Goal: Entertainment & Leisure: Consume media (video, audio)

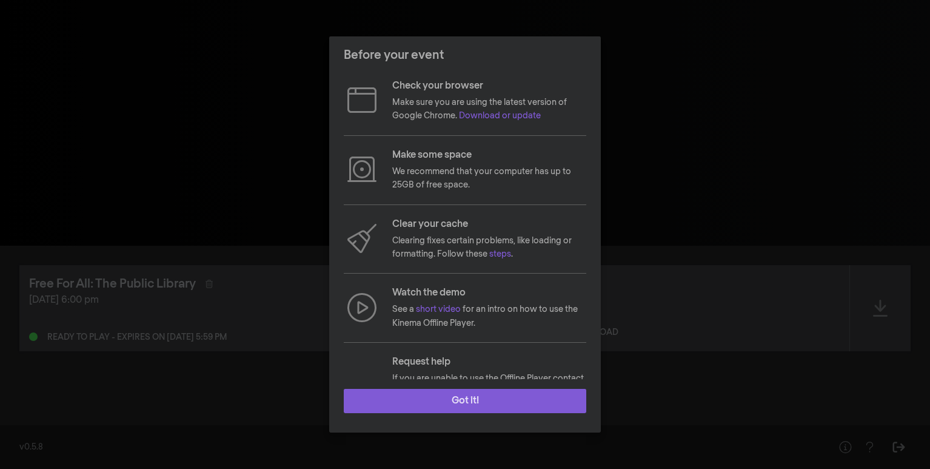
click at [443, 404] on button "Got it!" at bounding box center [465, 401] width 243 height 24
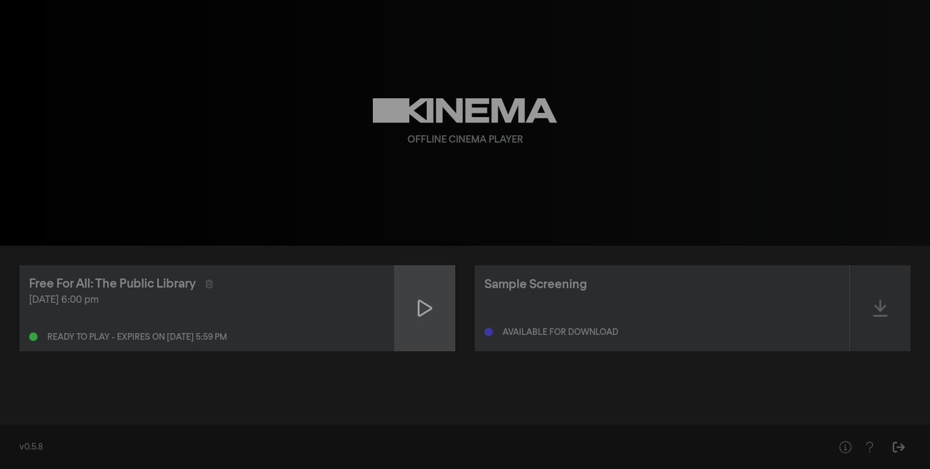
click at [423, 312] on icon at bounding box center [425, 308] width 15 height 17
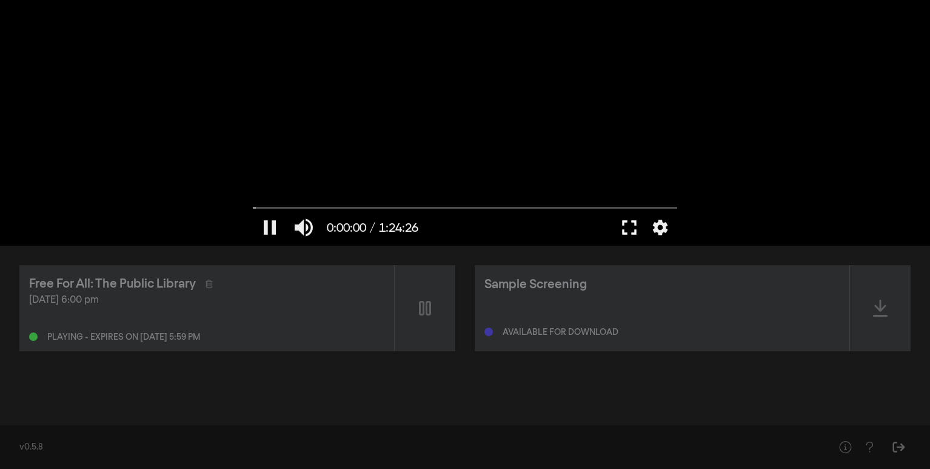
click at [631, 227] on button "fullscreen" at bounding box center [629, 227] width 34 height 36
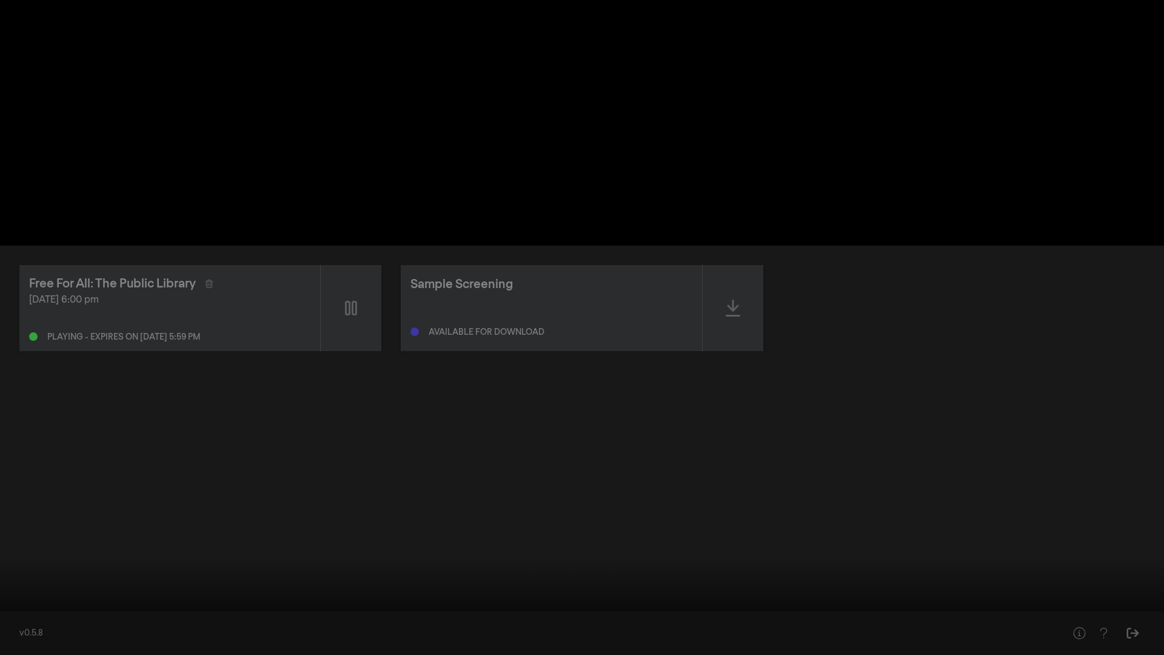
click at [24, 468] on button "pause" at bounding box center [23, 636] width 34 height 36
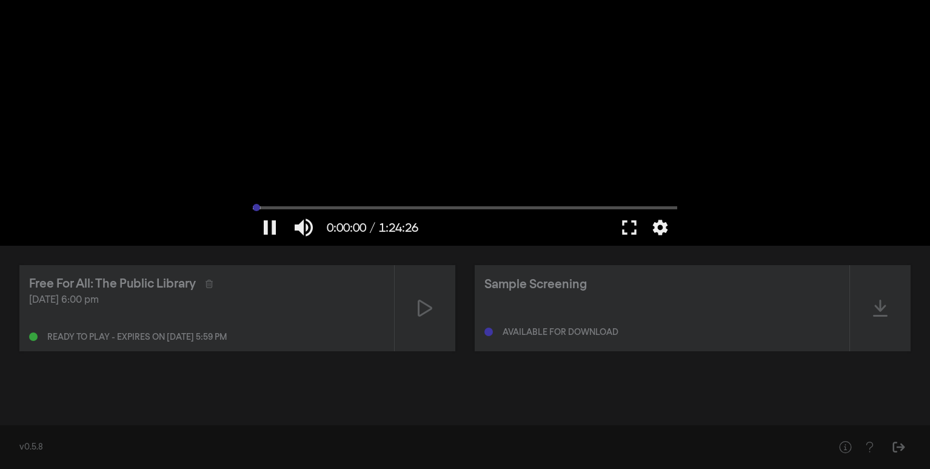
drag, startPoint x: 263, startPoint y: 208, endPoint x: 247, endPoint y: 208, distance: 15.2
click at [253, 208] on input "Seek" at bounding box center [465, 207] width 424 height 7
type input "0.083416"
click at [632, 230] on button "fullscreen" at bounding box center [629, 227] width 34 height 36
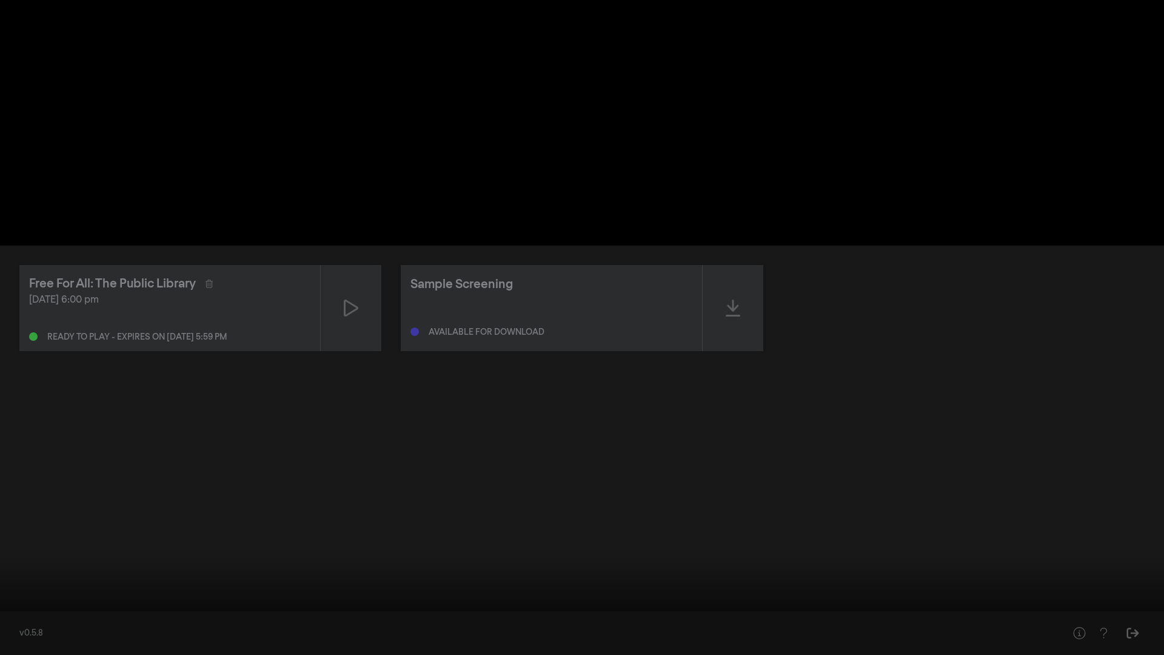
click at [929, 468] on button "fullscreen_exit" at bounding box center [1110, 636] width 34 height 36
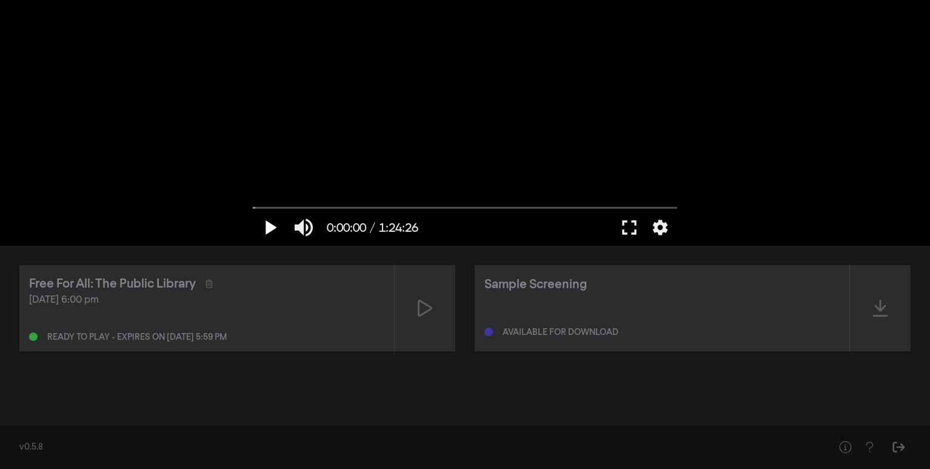
click at [272, 228] on button "play_arrow" at bounding box center [270, 227] width 34 height 36
click at [630, 226] on button "fullscreen" at bounding box center [629, 227] width 34 height 36
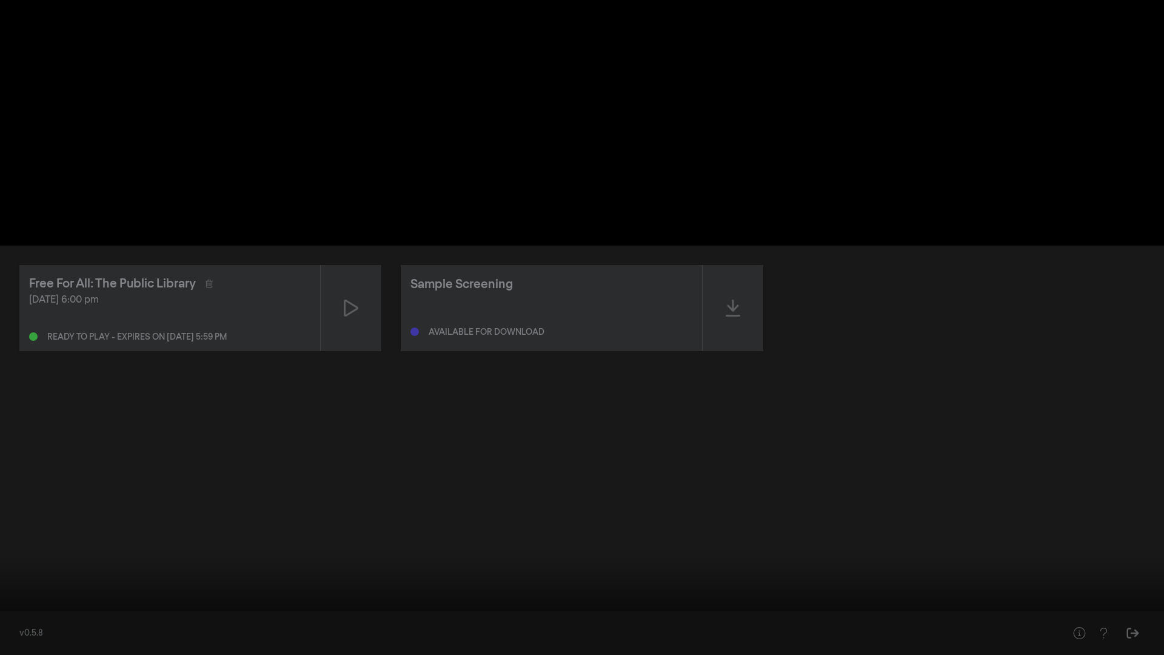
drag, startPoint x: 36, startPoint y: 614, endPoint x: 0, endPoint y: 615, distance: 35.8
click at [6, 468] on input "Seek" at bounding box center [582, 616] width 1152 height 7
click at [26, 468] on button "pause" at bounding box center [23, 636] width 34 height 36
drag, startPoint x: 12, startPoint y: 615, endPoint x: 0, endPoint y: 615, distance: 11.5
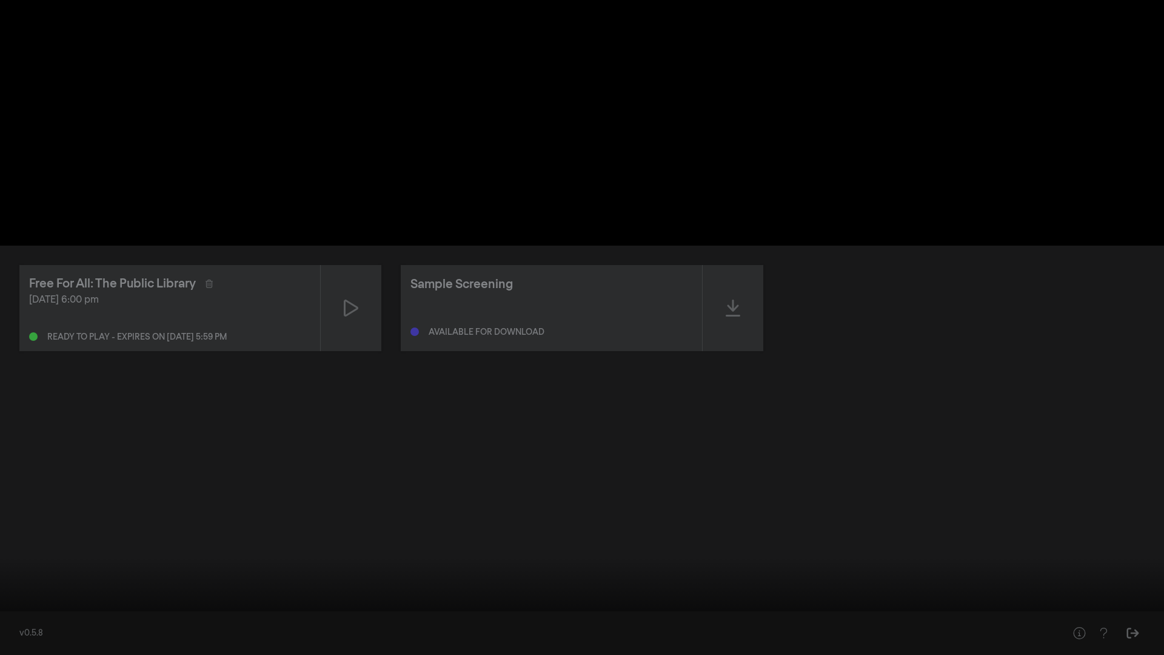
click at [6, 468] on input "Seek" at bounding box center [582, 616] width 1152 height 7
click at [20, 468] on button "play_arrow" at bounding box center [23, 636] width 34 height 36
click at [216, 468] on input "Seek" at bounding box center [582, 616] width 1152 height 7
click at [382, 468] on input "Seek" at bounding box center [582, 616] width 1152 height 7
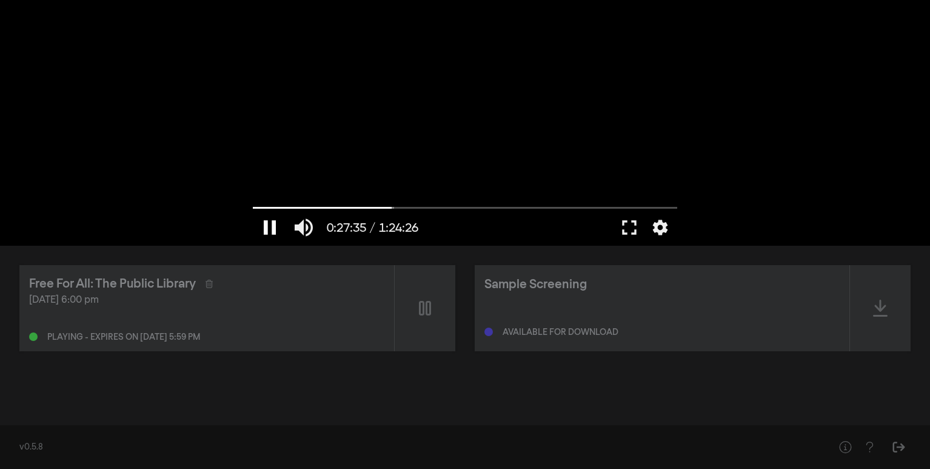
click at [271, 223] on button "pause" at bounding box center [270, 227] width 34 height 36
drag, startPoint x: 272, startPoint y: 207, endPoint x: 246, endPoint y: 207, distance: 26.1
click at [253, 207] on input "Seek" at bounding box center [465, 207] width 424 height 7
click at [625, 226] on button "fullscreen" at bounding box center [629, 227] width 34 height 36
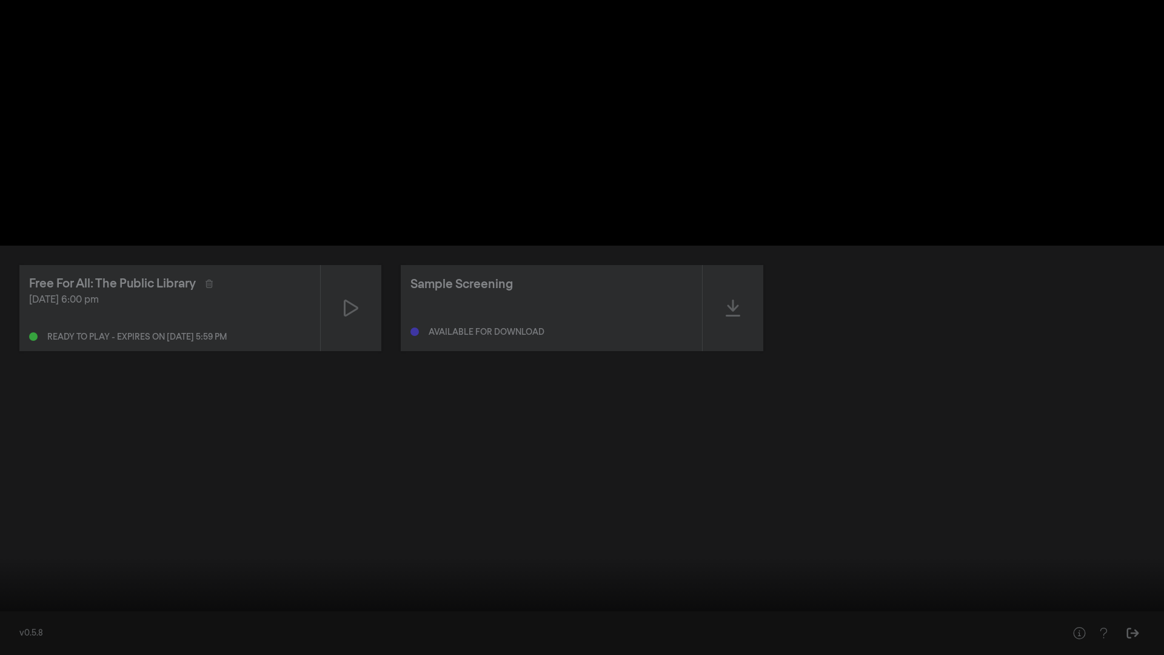
click at [424, 468] on input "Seek" at bounding box center [582, 616] width 1152 height 7
click at [12, 468] on input "Seek" at bounding box center [582, 616] width 1152 height 7
drag, startPoint x: 12, startPoint y: 618, endPoint x: 0, endPoint y: 618, distance: 12.1
click at [6, 468] on input "Seek" at bounding box center [582, 616] width 1152 height 7
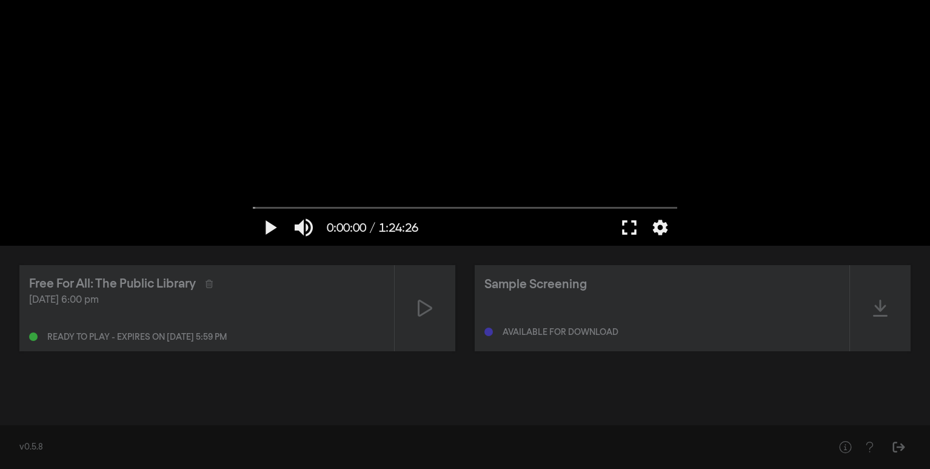
click at [628, 224] on button "fullscreen" at bounding box center [629, 227] width 34 height 36
click at [629, 220] on button "fullscreen" at bounding box center [629, 227] width 34 height 36
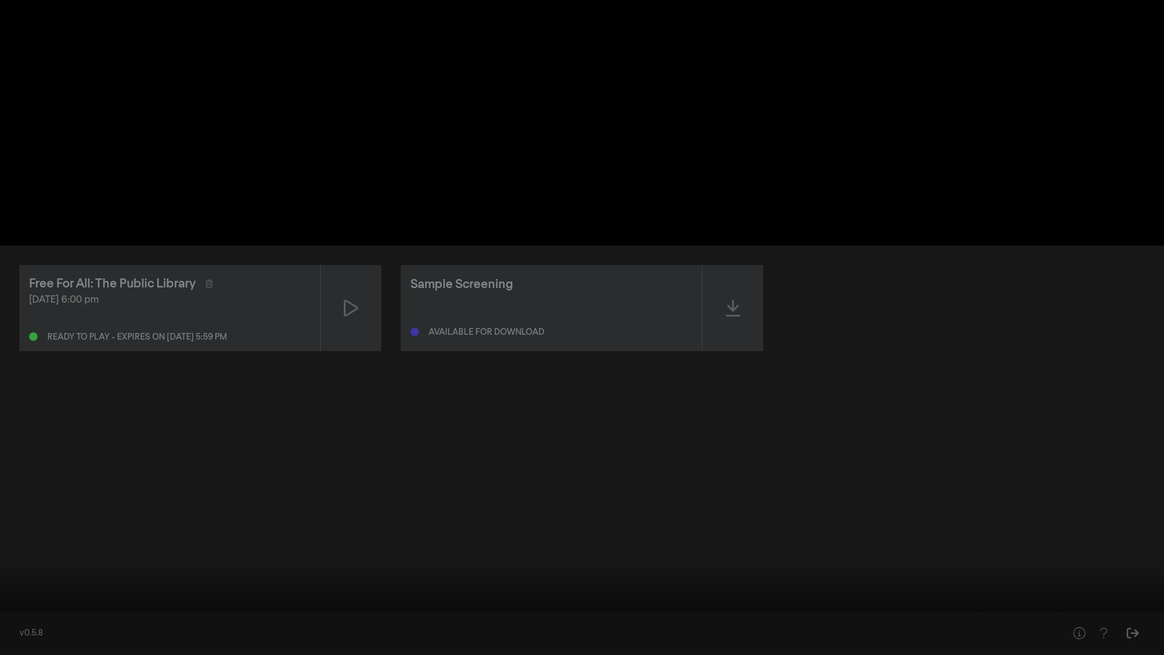
click at [20, 468] on button "play_arrow" at bounding box center [23, 636] width 34 height 36
click at [20, 468] on button "pause" at bounding box center [23, 636] width 34 height 36
drag, startPoint x: 19, startPoint y: 614, endPoint x: 0, endPoint y: 614, distance: 19.4
click at [6, 468] on input "Seek" at bounding box center [582, 616] width 1152 height 7
click at [24, 468] on button "play_arrow" at bounding box center [23, 636] width 34 height 36
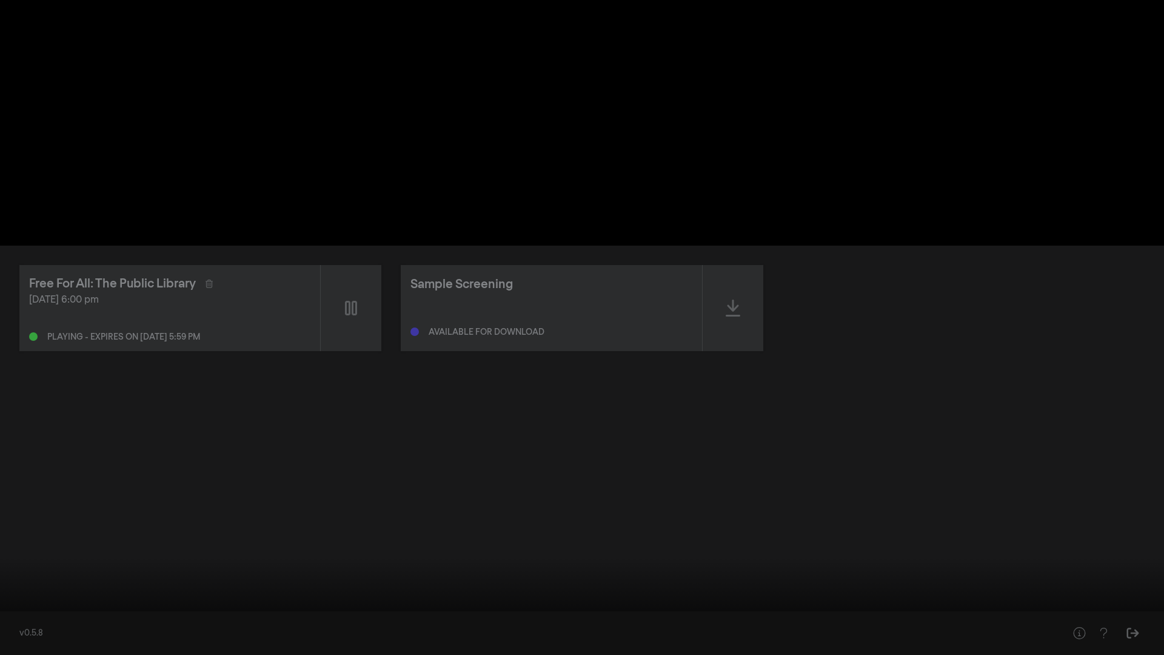
type input "1.018363"
click at [6, 468] on button "pause" at bounding box center [23, 636] width 34 height 36
click at [6, 468] on button "play_arrow" at bounding box center [23, 636] width 34 height 36
type input "4.071206"
